Goal: Check status

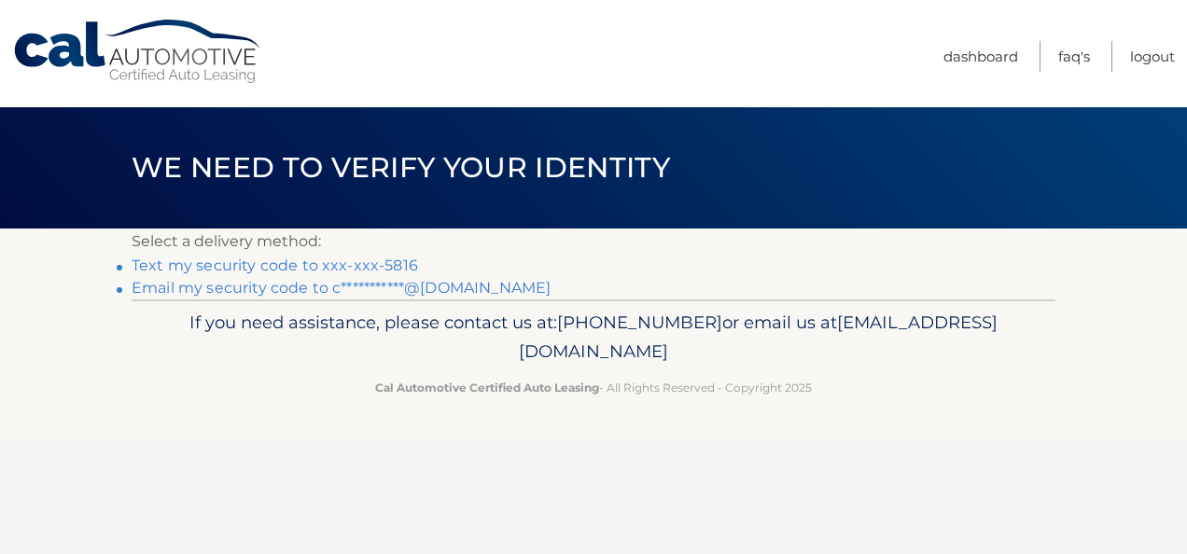
click at [256, 289] on link "**********" at bounding box center [341, 288] width 419 height 18
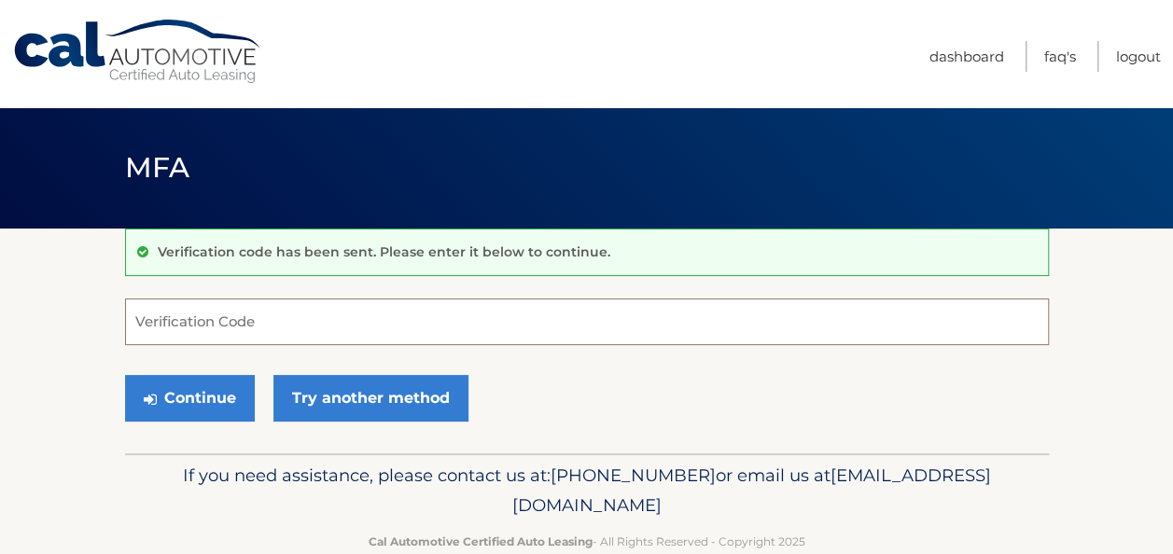
click at [342, 317] on input "Verification Code" at bounding box center [587, 322] width 924 height 47
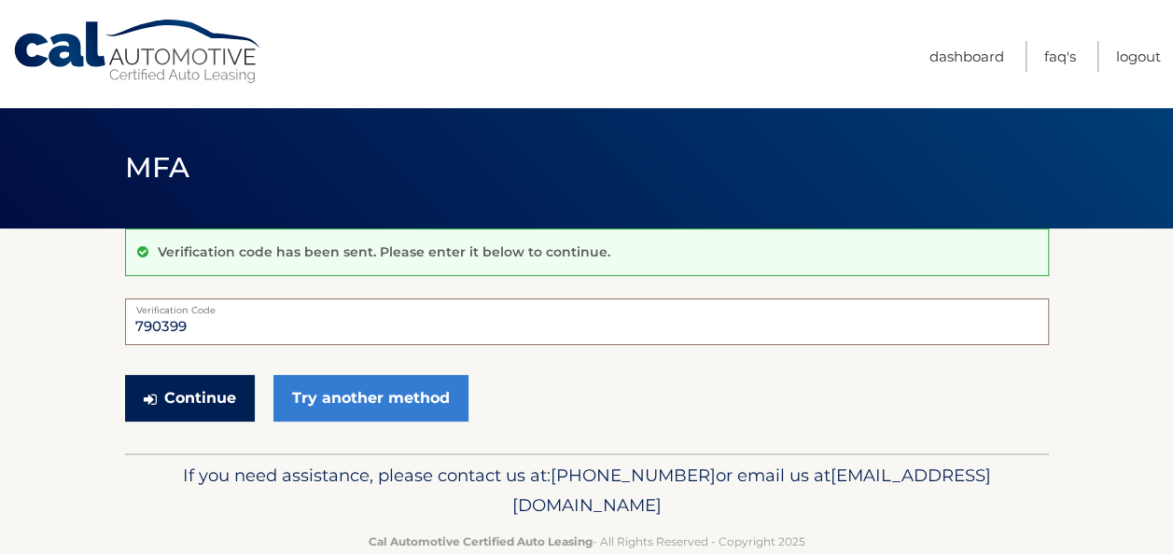
type input "790399"
click at [178, 398] on button "Continue" at bounding box center [190, 398] width 130 height 47
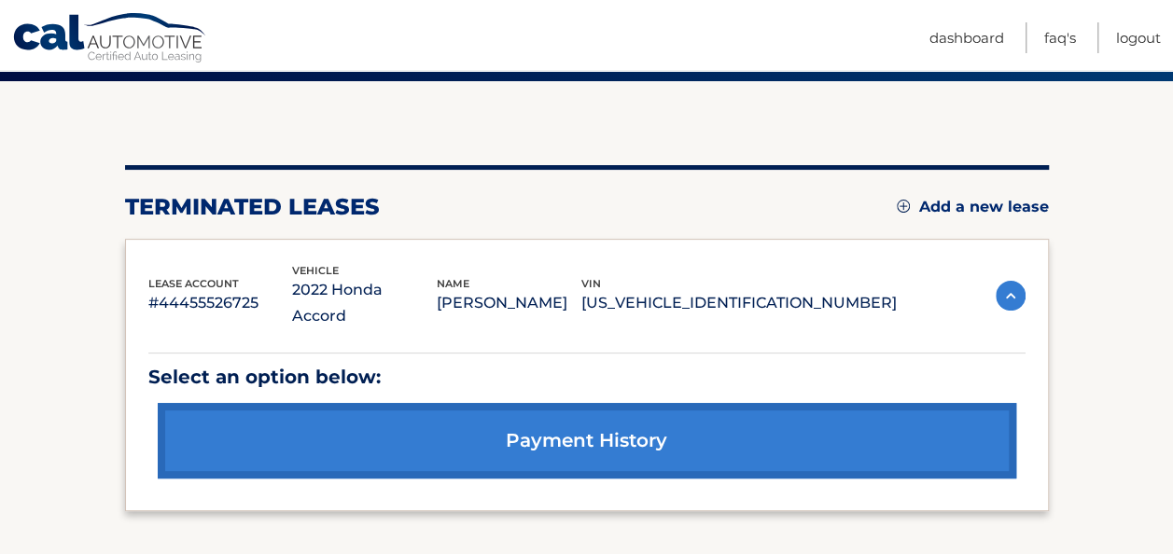
scroll to position [187, 0]
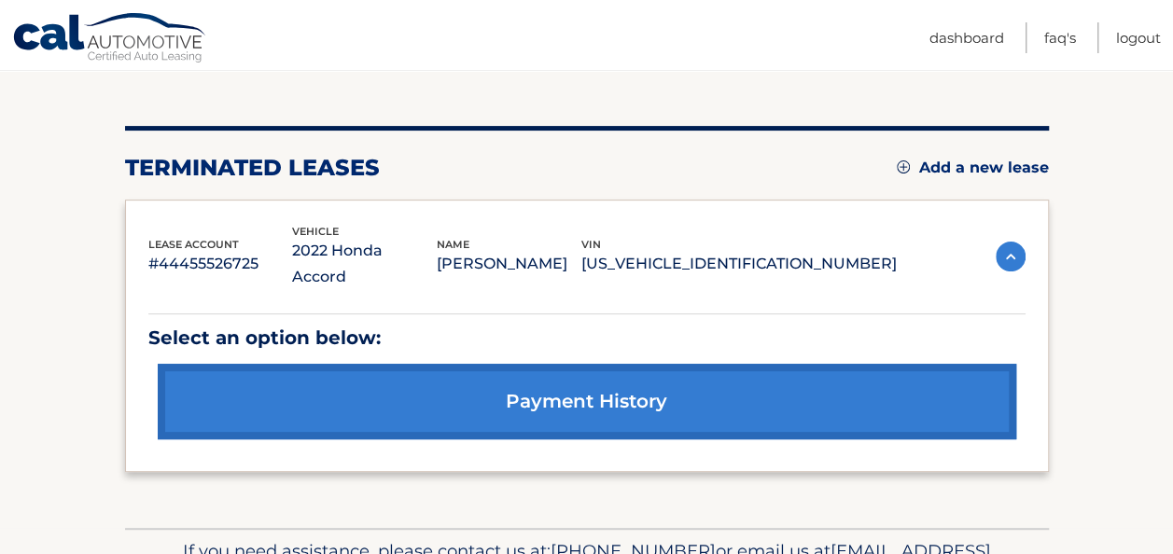
click at [439, 388] on link "payment history" at bounding box center [587, 402] width 859 height 76
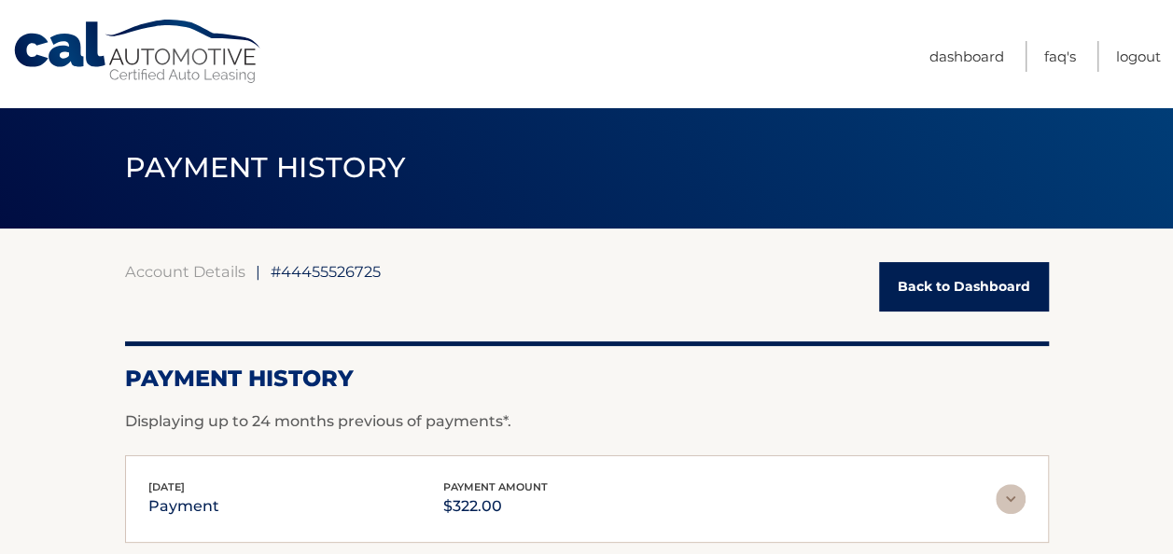
click at [915, 286] on link "Back to Dashboard" at bounding box center [964, 286] width 170 height 49
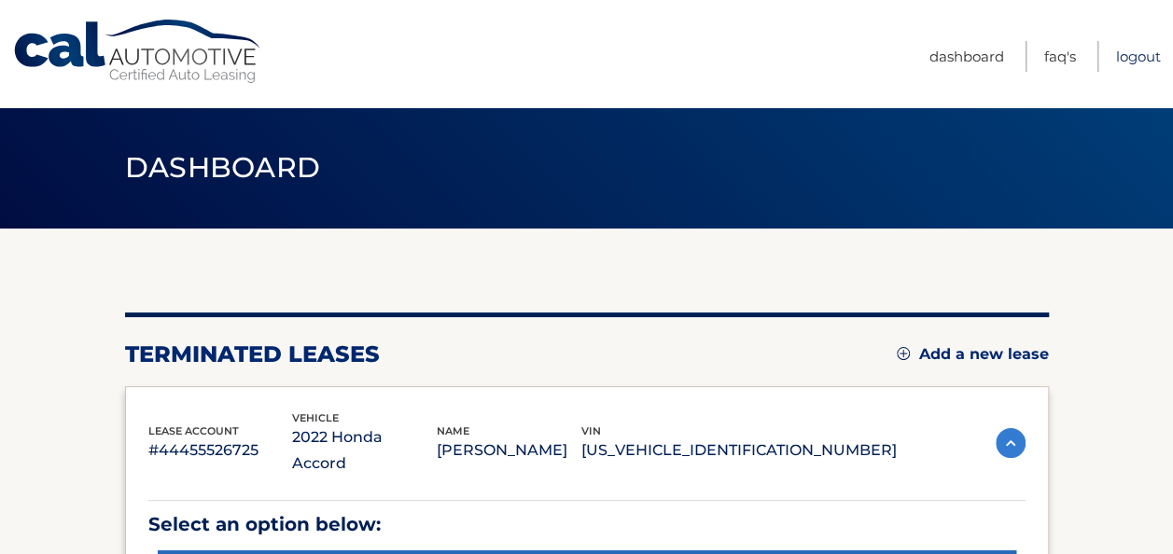
click at [1133, 57] on link "Logout" at bounding box center [1138, 56] width 45 height 31
